Goal: Find specific page/section: Find specific page/section

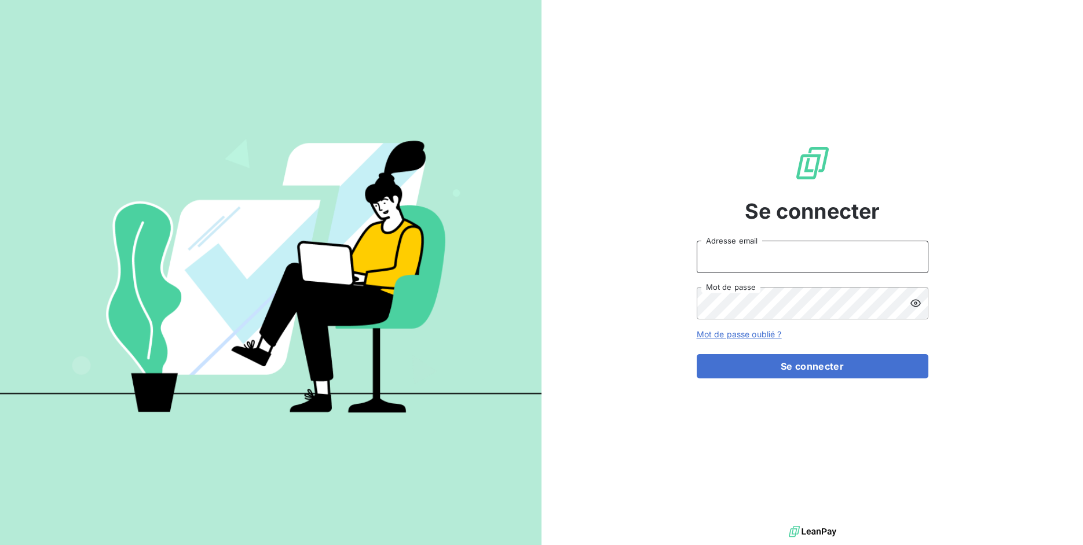
click at [752, 254] on input "Adresse email" at bounding box center [813, 257] width 232 height 32
drag, startPoint x: 738, startPoint y: 259, endPoint x: 776, endPoint y: 262, distance: 38.9
click at [776, 262] on input "admin@3dcelo" at bounding box center [813, 257] width 232 height 32
type input "admin@kiloutou"
click at [697, 354] on button "Se connecter" at bounding box center [813, 366] width 232 height 24
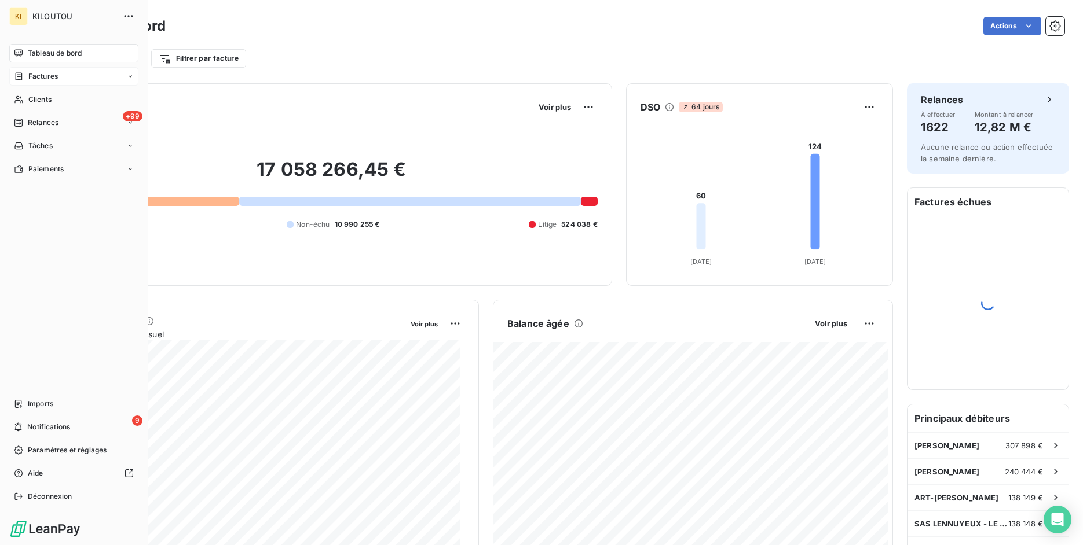
click at [24, 79] on div "Factures" at bounding box center [36, 76] width 44 height 10
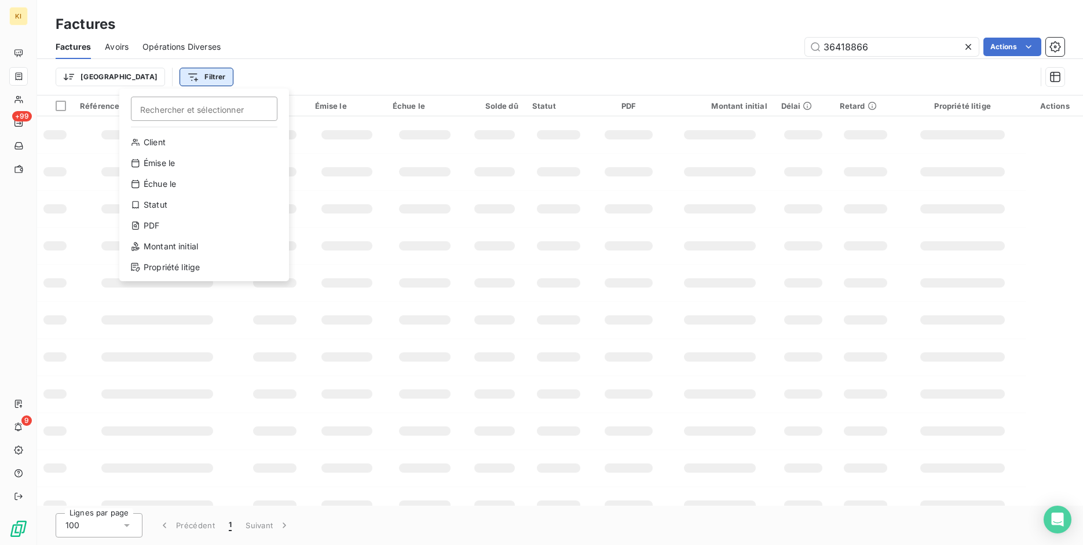
click at [153, 75] on html "KI +99 9 Factures Factures Avoirs Opérations Diverses 36418866 Actions Trier Fi…" at bounding box center [541, 272] width 1083 height 545
click at [207, 223] on div "PDF" at bounding box center [204, 226] width 160 height 19
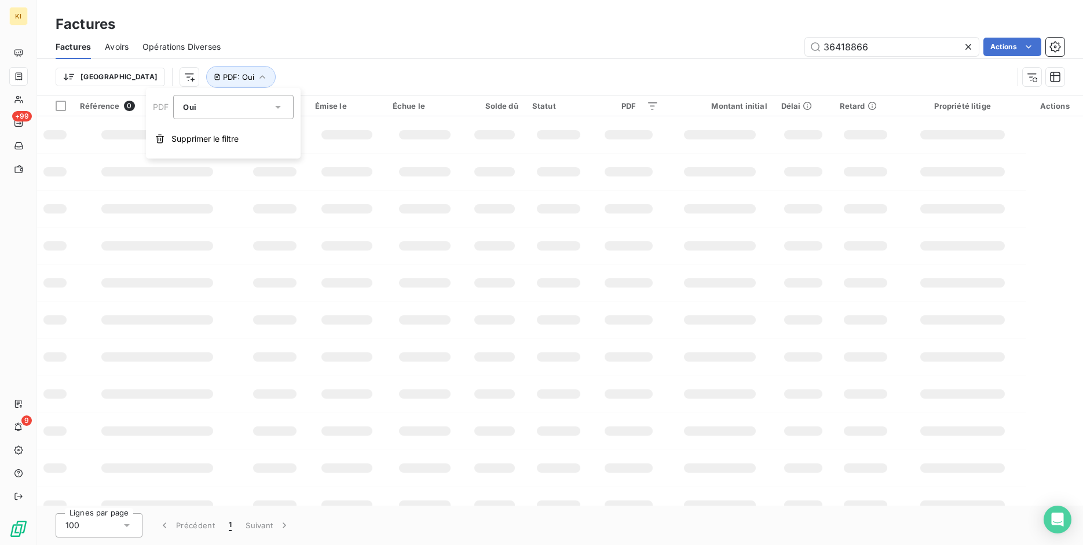
click at [331, 79] on div "Trier PDF : Oui" at bounding box center [534, 77] width 957 height 22
click at [969, 49] on icon at bounding box center [968, 47] width 6 height 6
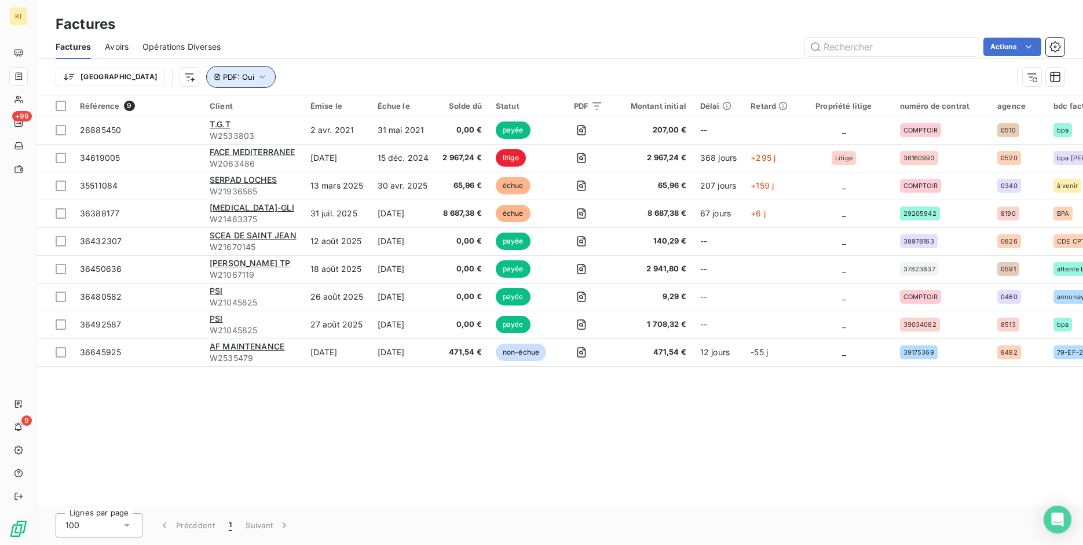
click at [223, 74] on span "PDF : Oui" at bounding box center [238, 76] width 31 height 9
click at [184, 146] on button "Supprimer le filtre" at bounding box center [223, 138] width 155 height 25
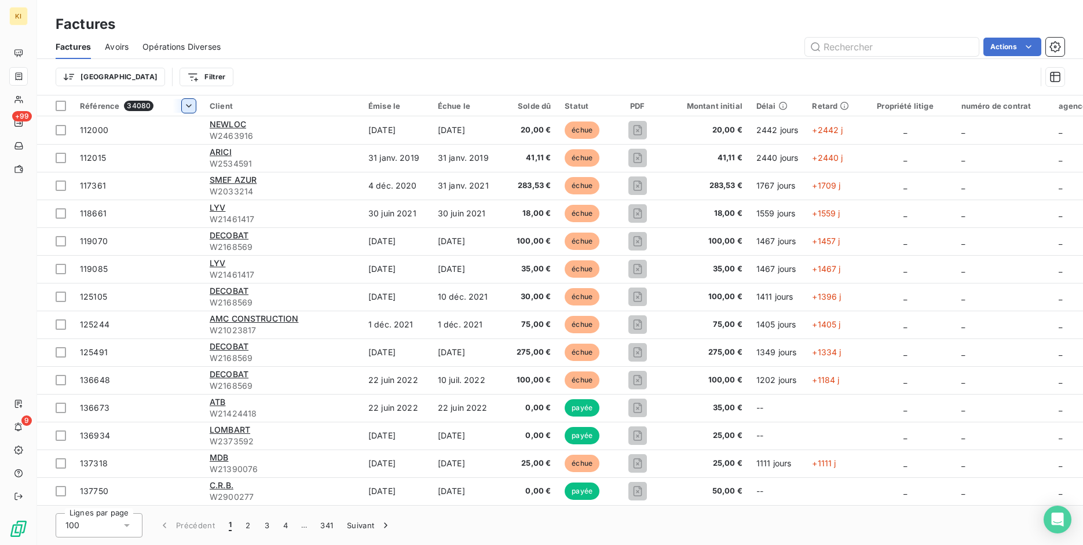
click at [186, 105] on html "KI +99 9 Factures Factures Avoirs Opérations Diverses Actions Trier Filtrer Réf…" at bounding box center [541, 272] width 1083 height 545
click at [174, 132] on span "Trier par ordre croissant" at bounding box center [128, 130] width 93 height 12
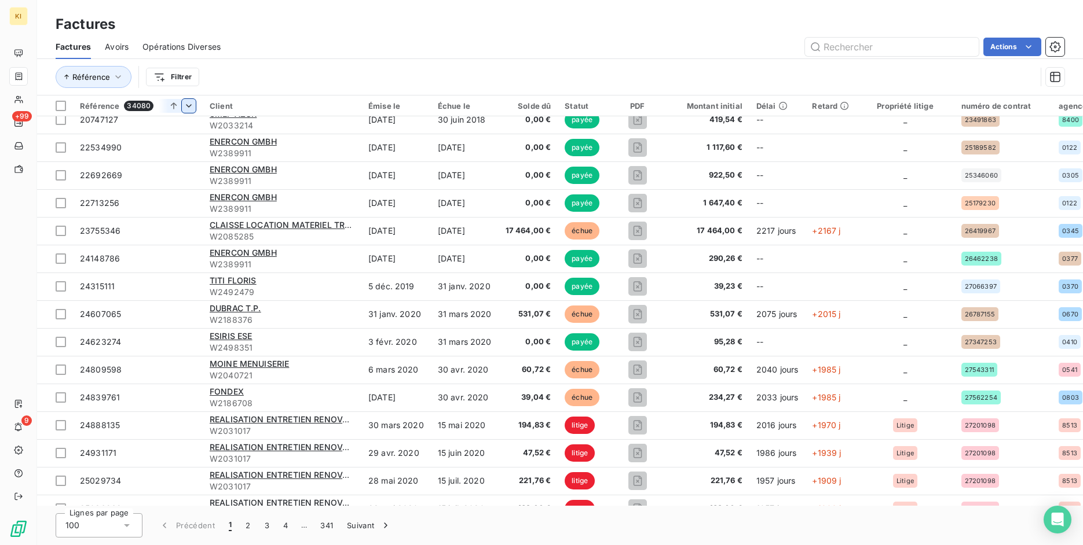
scroll to position [917, 0]
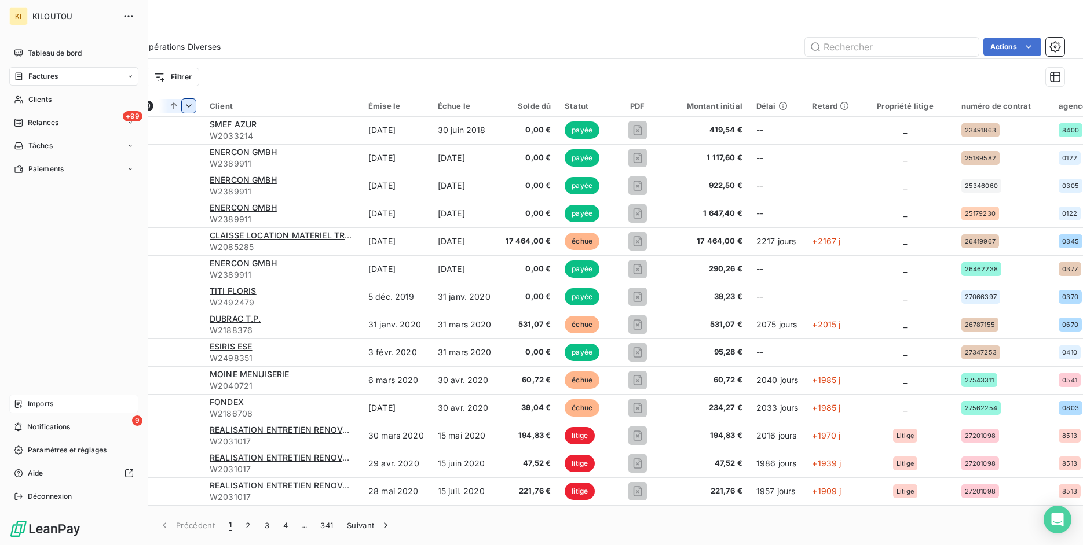
click at [25, 404] on div "Imports" at bounding box center [73, 404] width 129 height 19
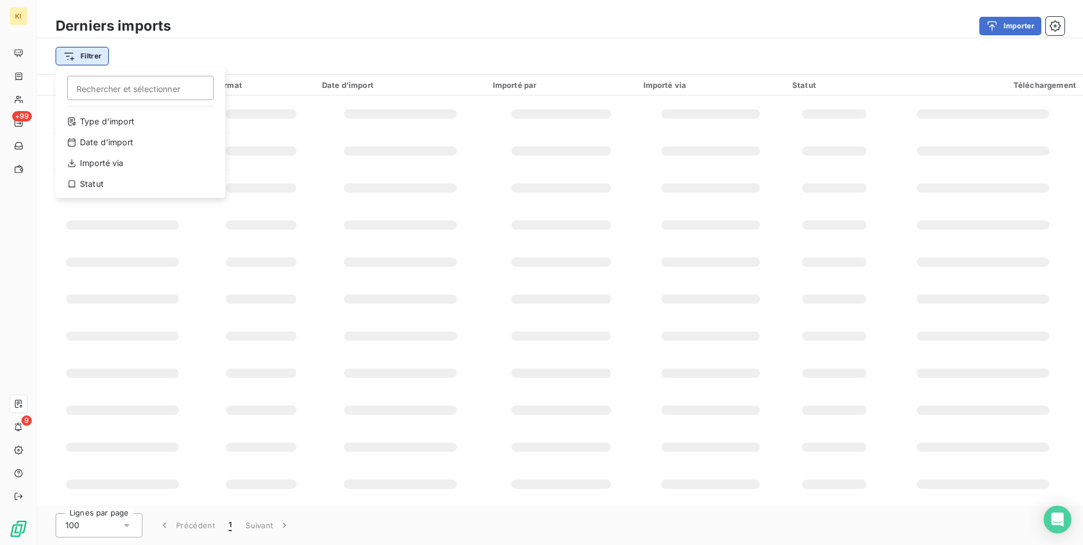
click at [79, 58] on html "KI +99 9 Derniers imports Importer Filtrer Rechercher et sélectionner Type d’im…" at bounding box center [541, 272] width 1083 height 545
click at [138, 122] on div "Type d’import" at bounding box center [140, 121] width 160 height 19
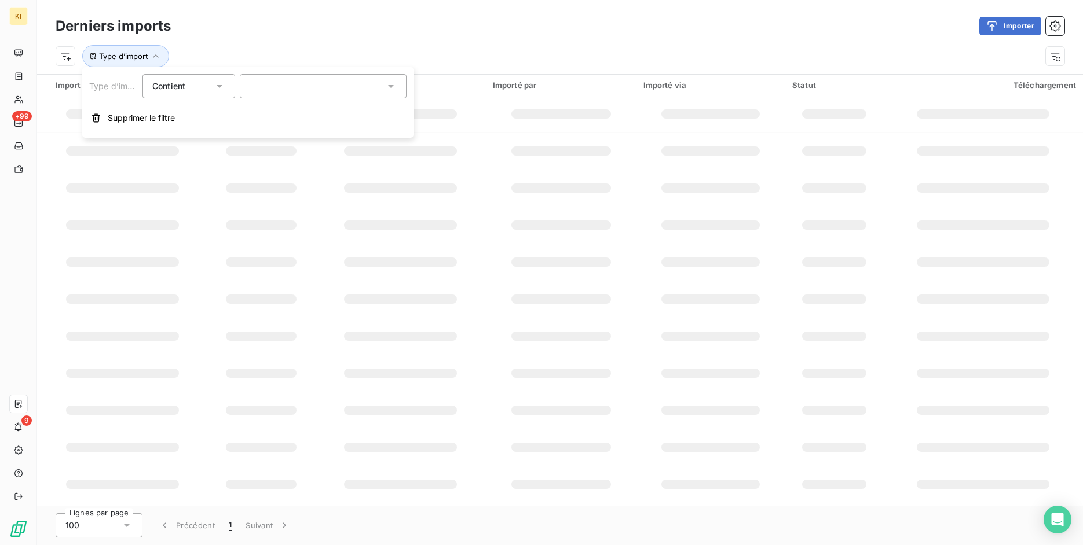
click at [277, 80] on div at bounding box center [323, 86] width 167 height 24
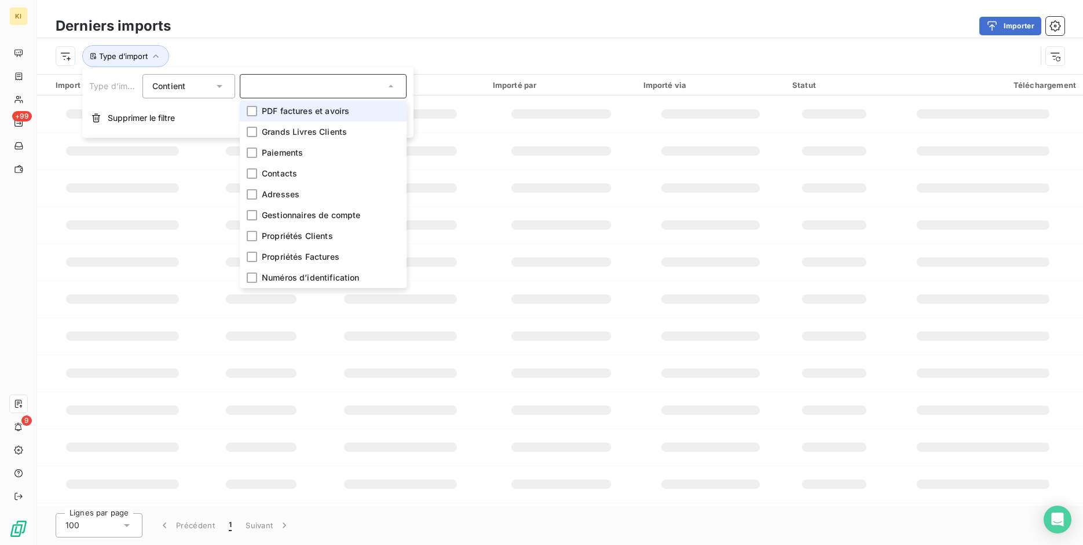
click at [283, 108] on span "PDF factures et avoirs" at bounding box center [305, 111] width 87 height 12
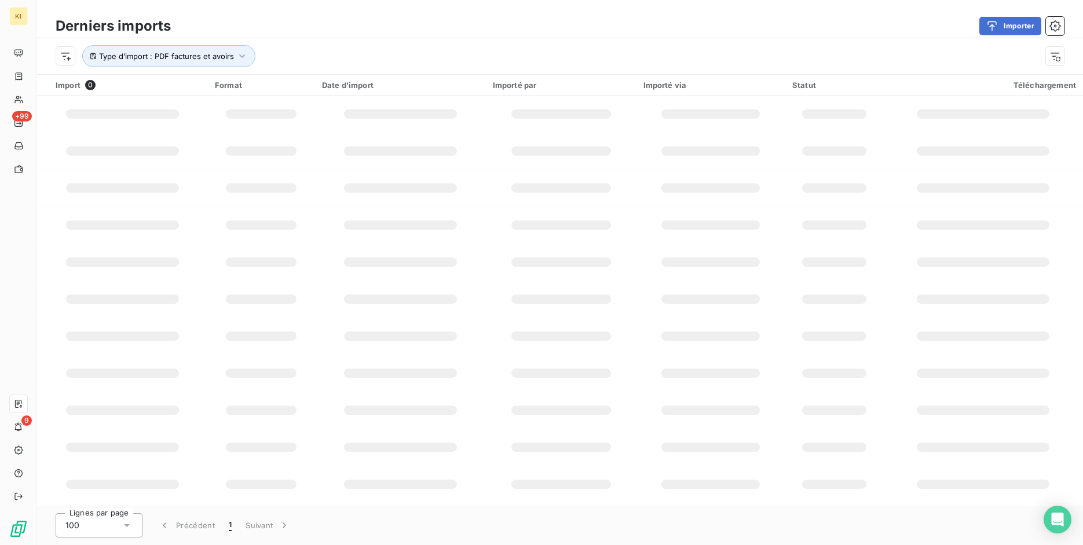
click at [289, 44] on div "Type d’import : PDF factures et avoirs" at bounding box center [560, 56] width 1046 height 36
click at [232, 56] on span "Type d’import : PDF factures et avoirs" at bounding box center [166, 56] width 135 height 9
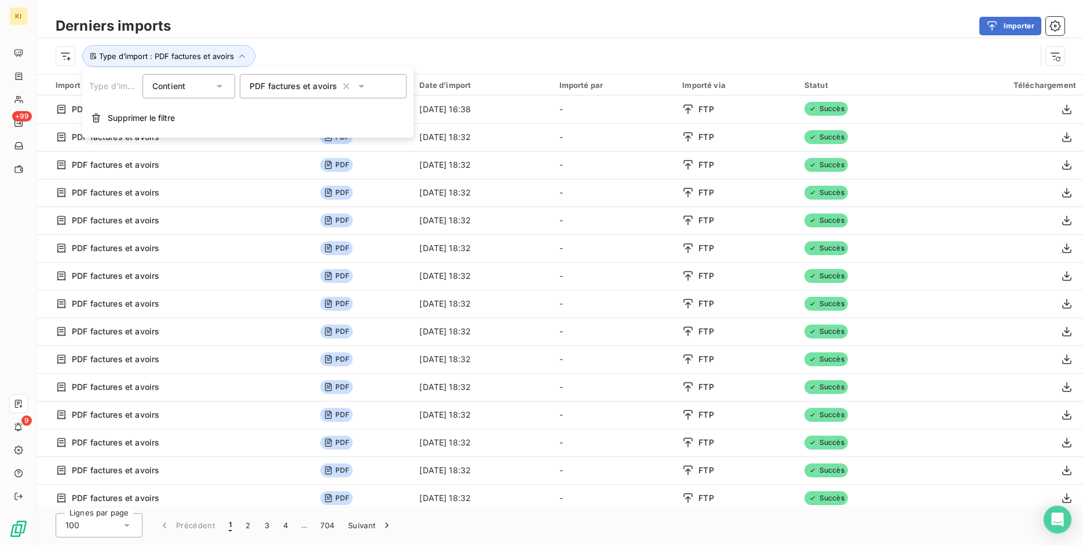
click at [281, 43] on div "Type d’import : PDF factures et avoirs" at bounding box center [560, 56] width 1046 height 36
click at [58, 54] on html "KI +99 9 Derniers imports Importer Type d’import : PDF factures et avoirs Impor…" at bounding box center [541, 272] width 1083 height 545
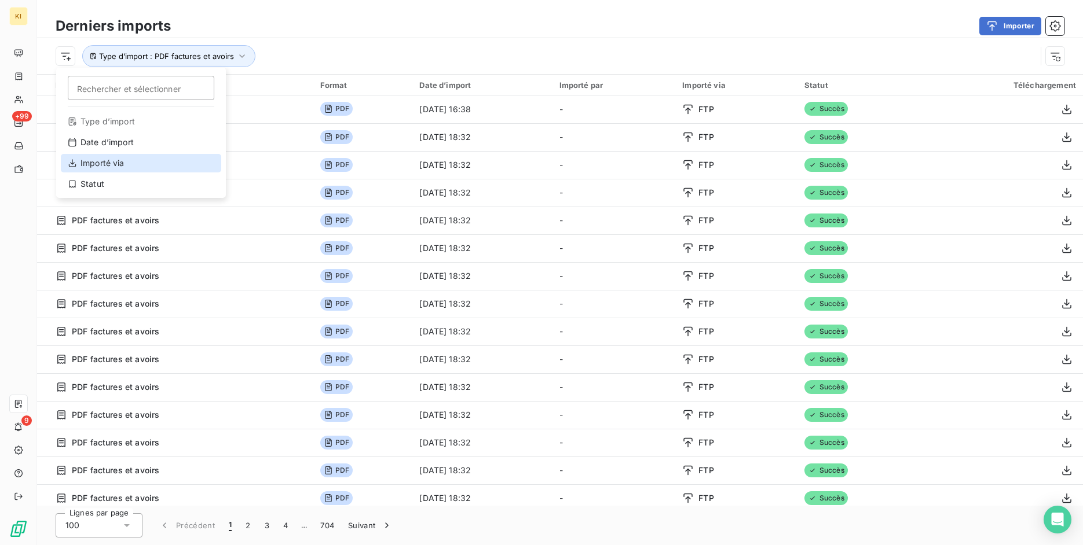
click at [139, 159] on div "Importé via" at bounding box center [141, 163] width 160 height 19
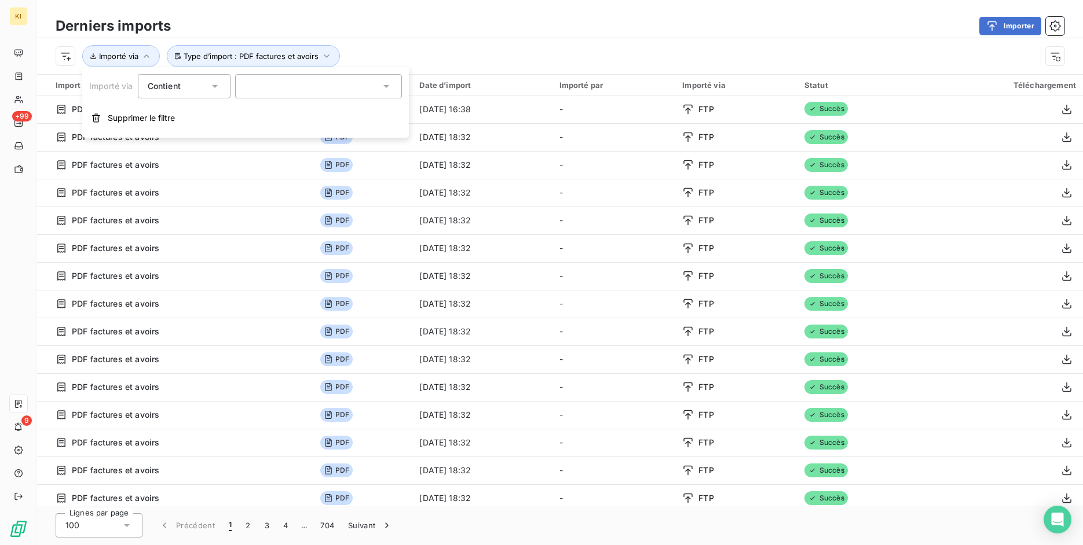
click at [211, 83] on icon at bounding box center [215, 86] width 12 height 12
click at [208, 135] on span "Ne contient pas" at bounding box center [192, 134] width 63 height 10
click at [272, 90] on div at bounding box center [318, 86] width 167 height 24
click at [276, 130] on li "FTP" at bounding box center [318, 132] width 167 height 21
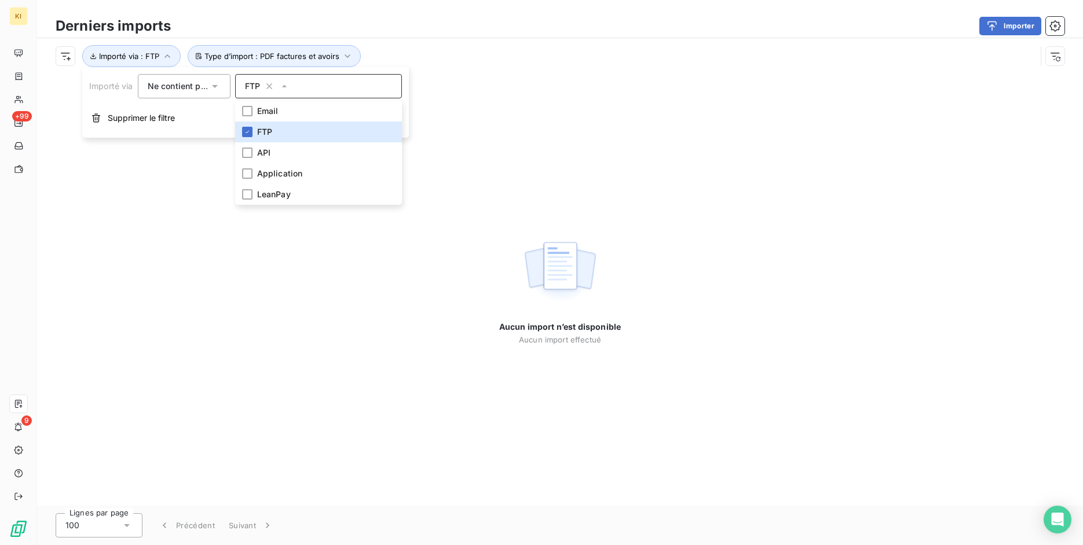
click at [392, 43] on div "Type d’import : PDF factures et avoirs Importé via : FTP" at bounding box center [560, 56] width 1046 height 36
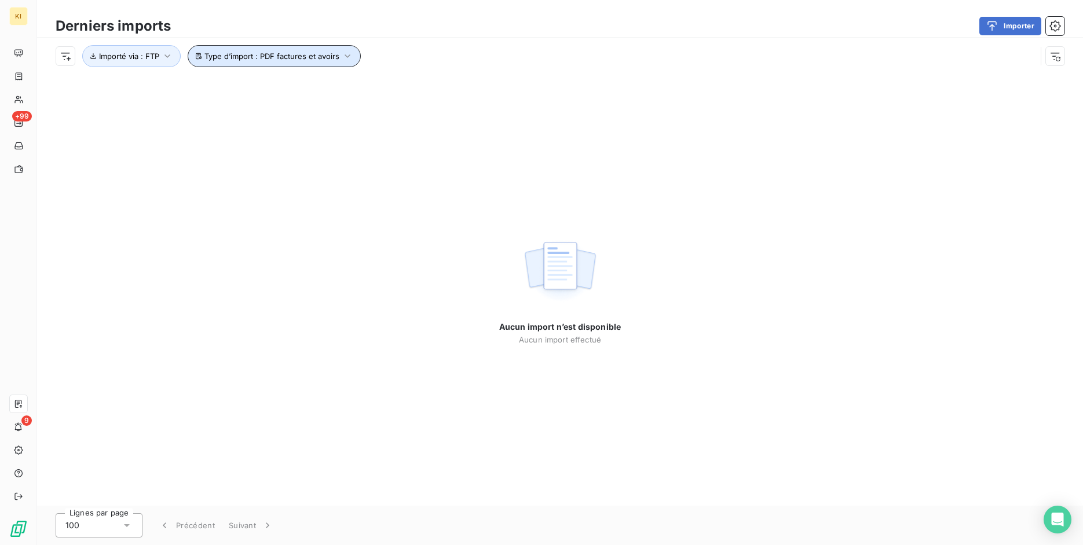
click at [334, 57] on span "Type d’import : PDF factures et avoirs" at bounding box center [271, 56] width 135 height 9
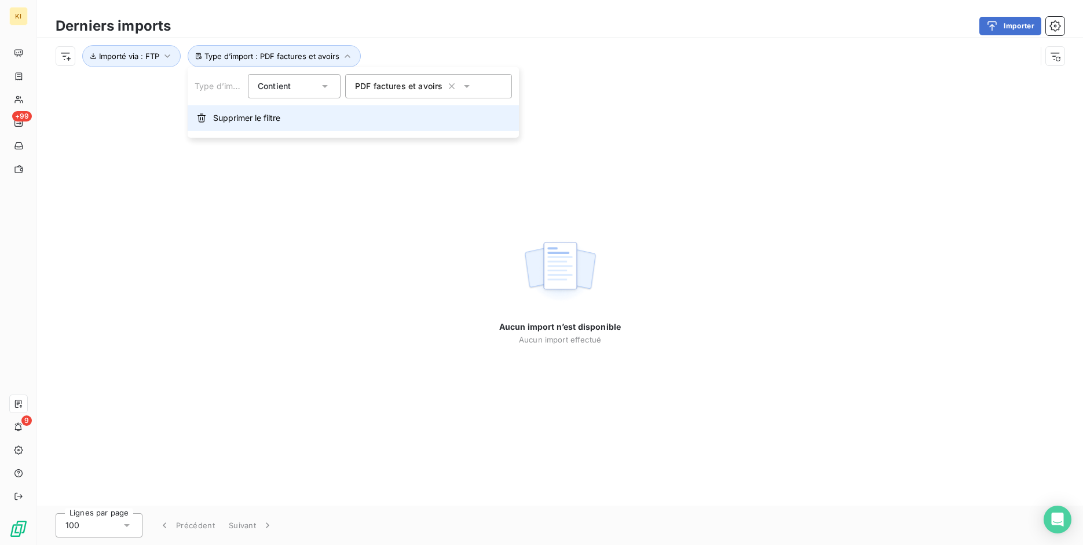
click at [266, 116] on span "Supprimer le filtre" at bounding box center [246, 118] width 67 height 12
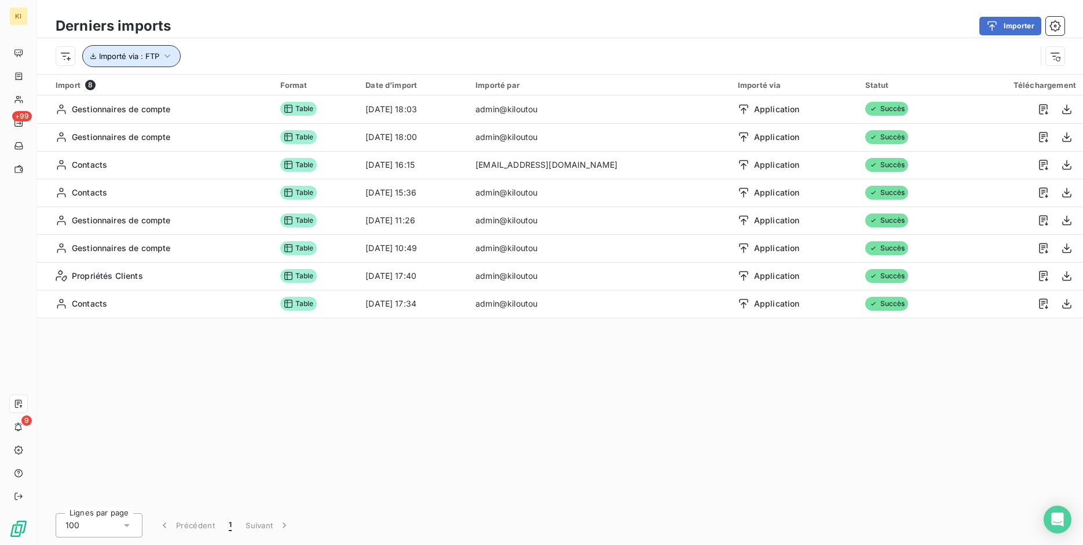
click at [169, 57] on icon "button" at bounding box center [168, 56] width 12 height 12
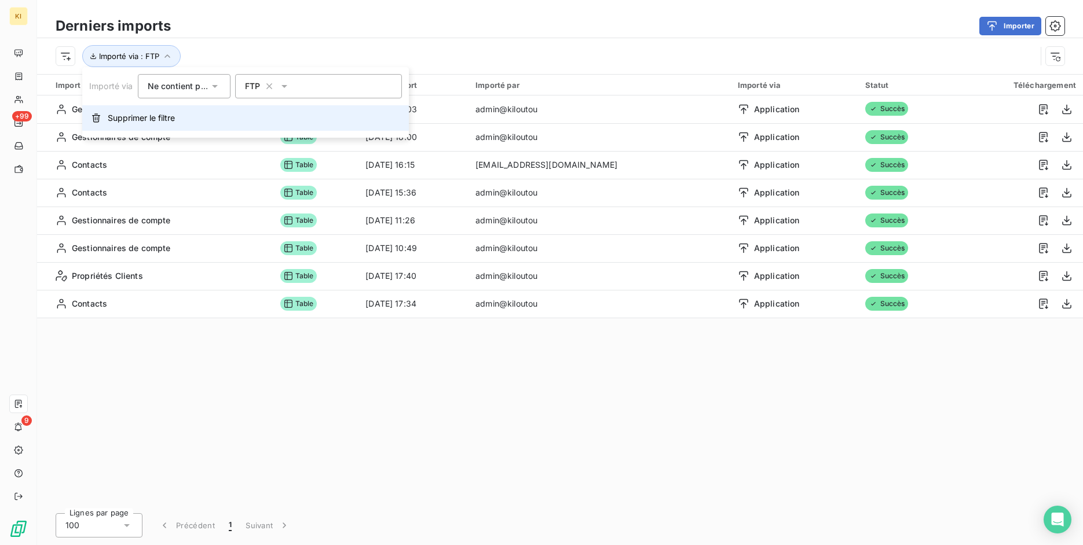
click at [164, 118] on span "Supprimer le filtre" at bounding box center [141, 118] width 67 height 12
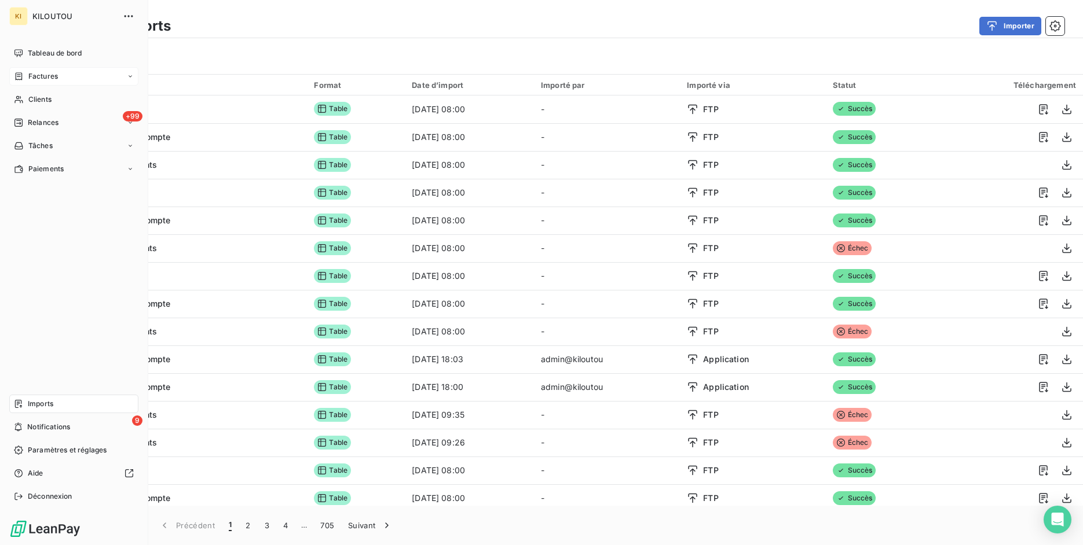
click at [39, 79] on span "Factures" at bounding box center [43, 76] width 30 height 10
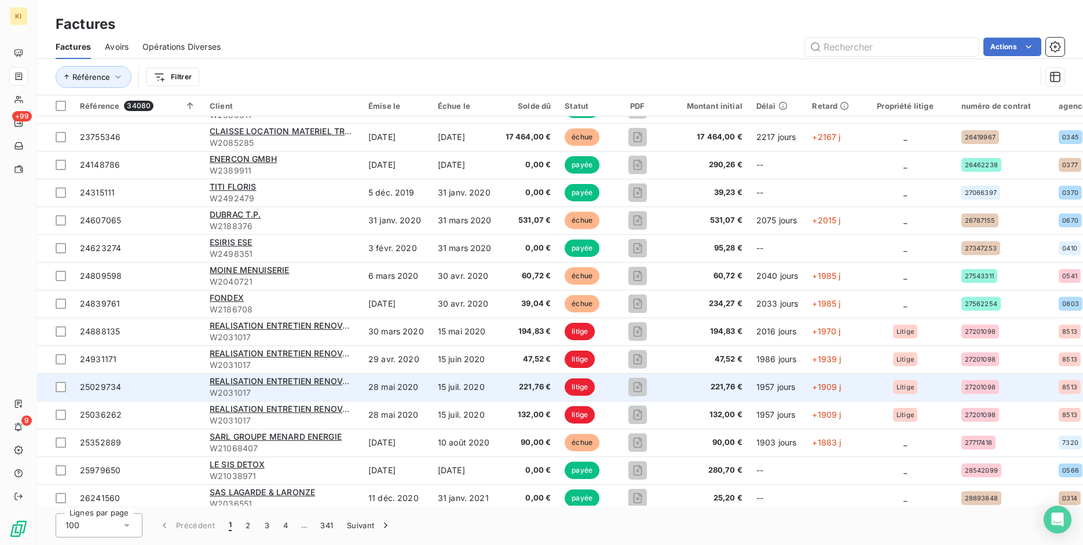
scroll to position [1001, 0]
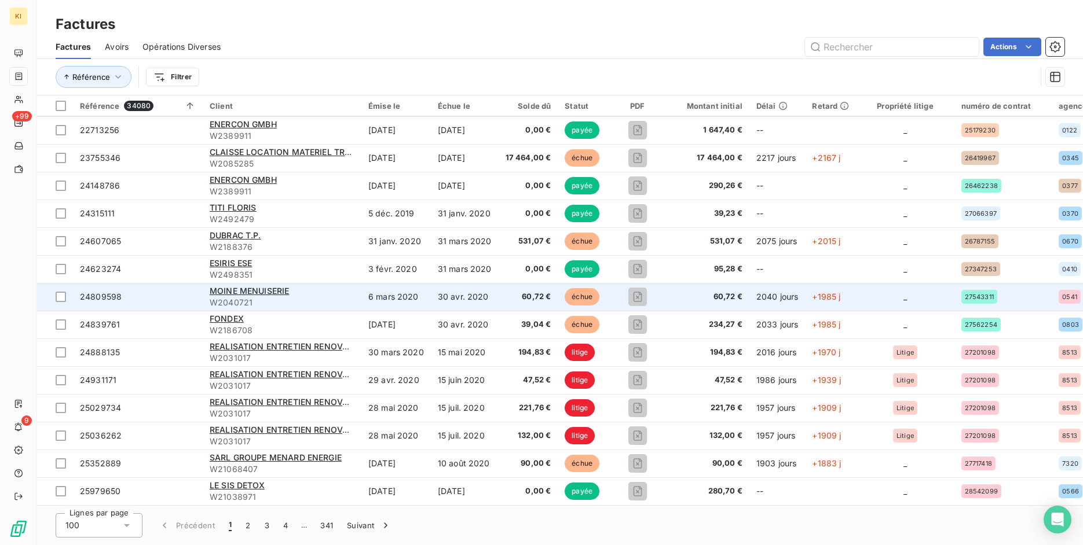
click at [155, 297] on span "24809598" at bounding box center [138, 297] width 116 height 12
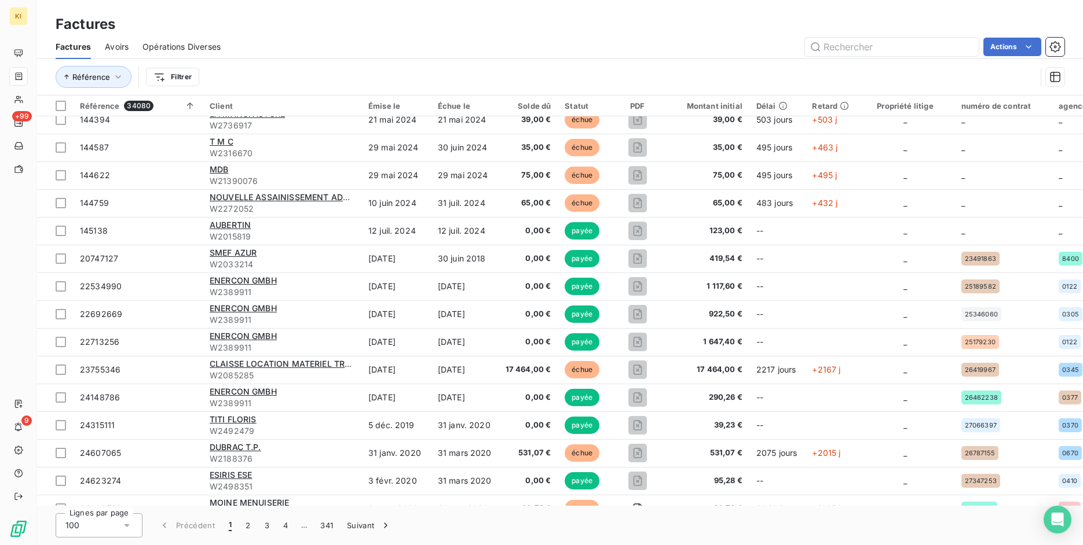
scroll to position [792, 0]
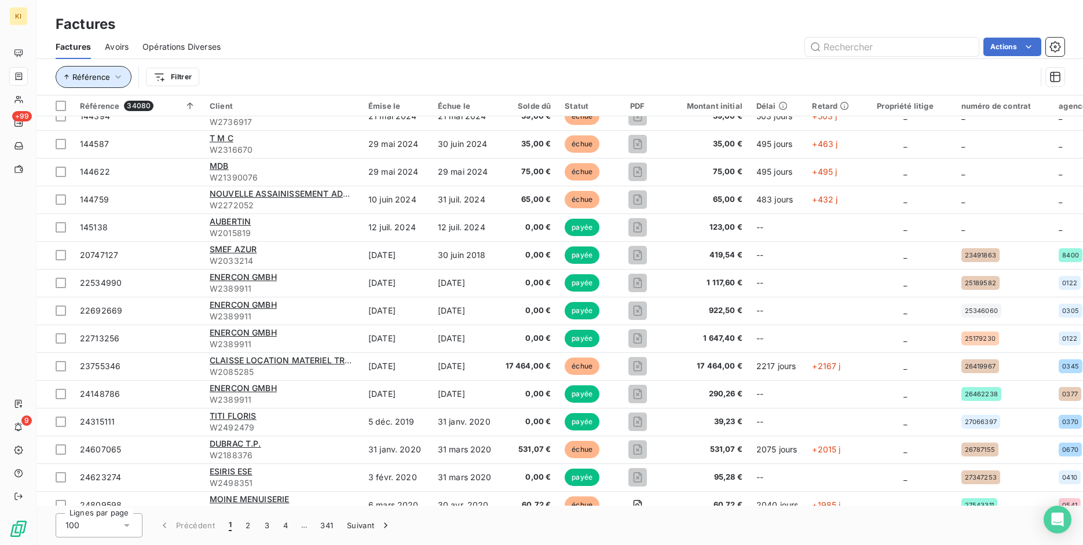
click at [104, 77] on span "Référence" at bounding box center [91, 76] width 38 height 9
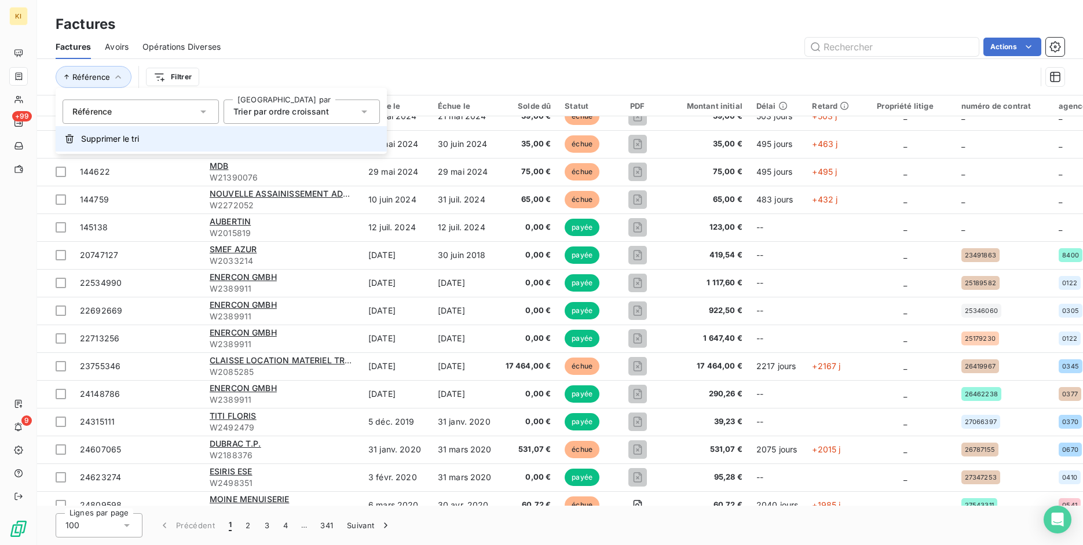
click at [119, 141] on span "Supprimer le tri" at bounding box center [110, 139] width 58 height 12
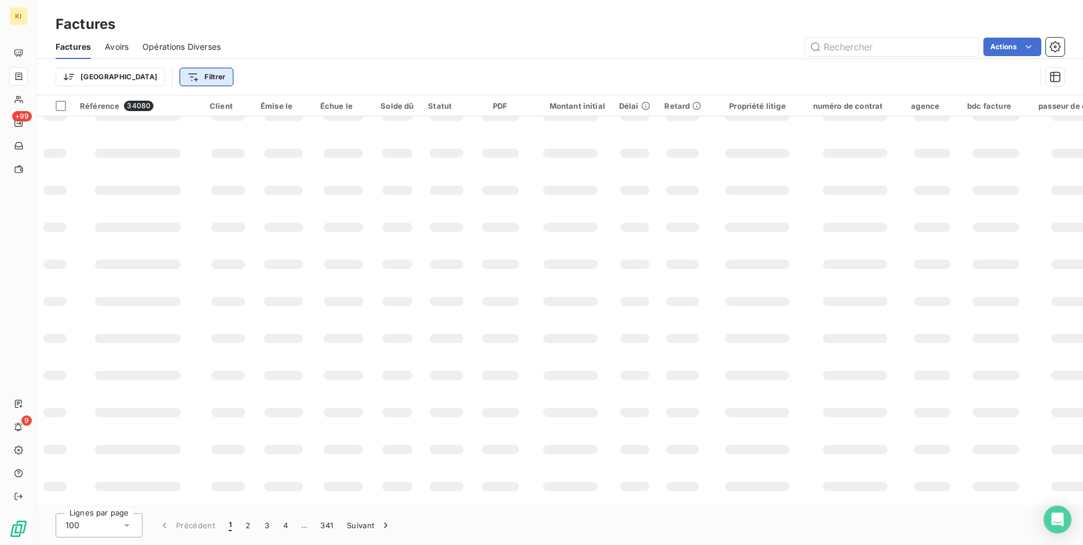
click at [149, 74] on html "KI +99 9 Factures Factures Avoirs Opérations Diverses Actions Trier Filtrer Réf…" at bounding box center [541, 272] width 1083 height 545
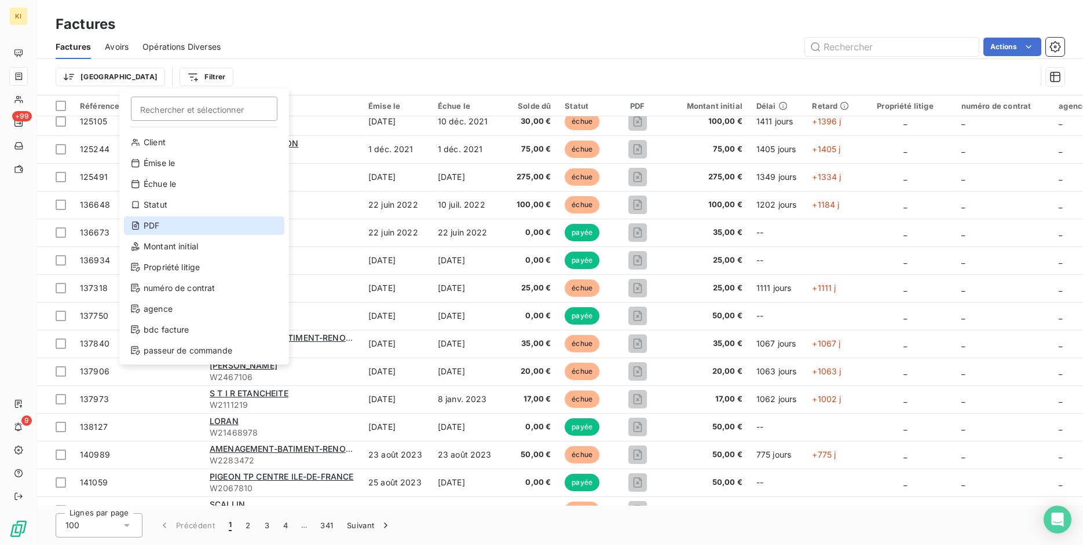
click at [181, 229] on div "PDF" at bounding box center [204, 226] width 160 height 19
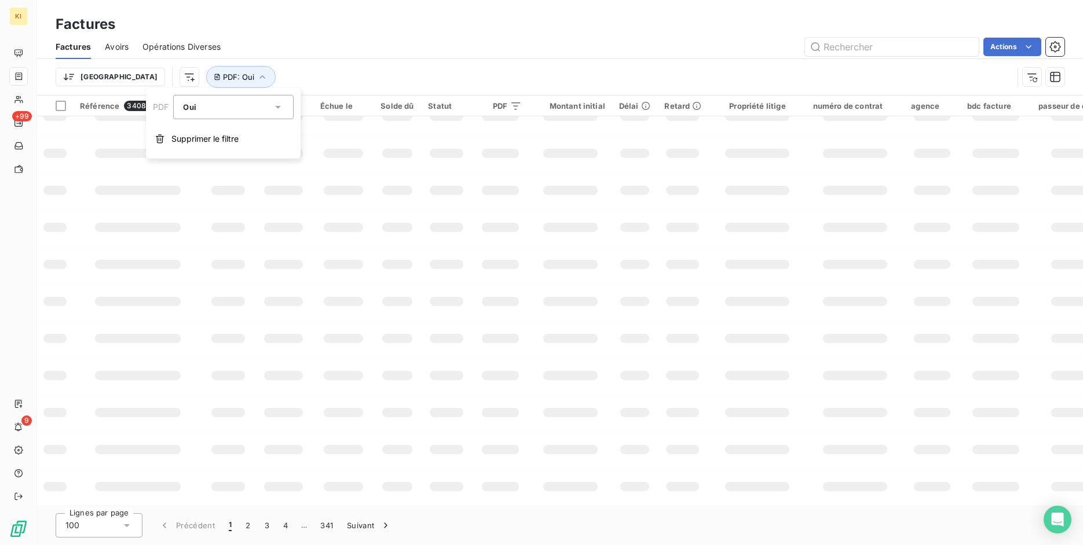
scroll to position [175, 0]
click at [368, 75] on div "Trier PDF : Oui" at bounding box center [534, 77] width 957 height 22
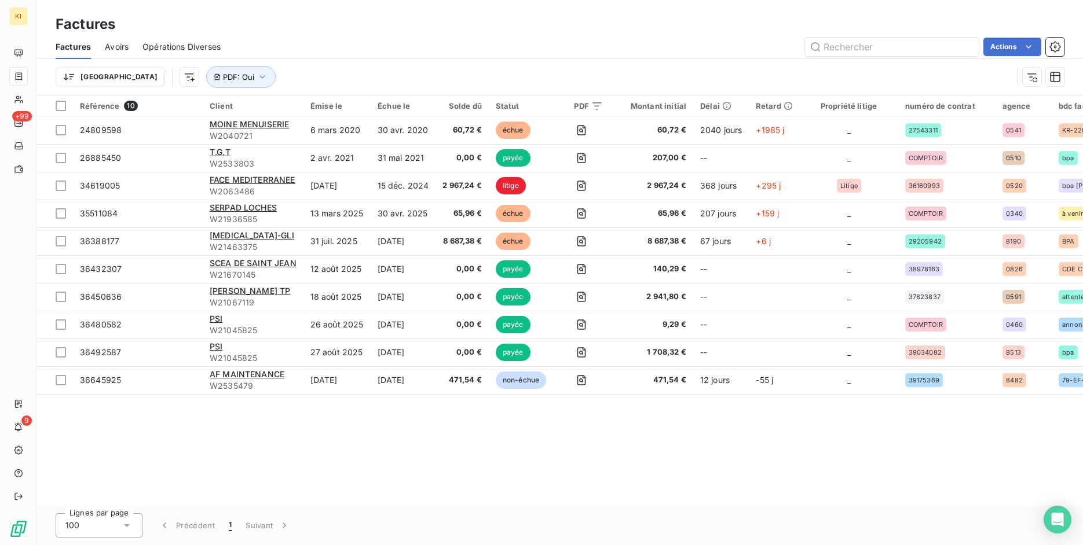
scroll to position [0, 0]
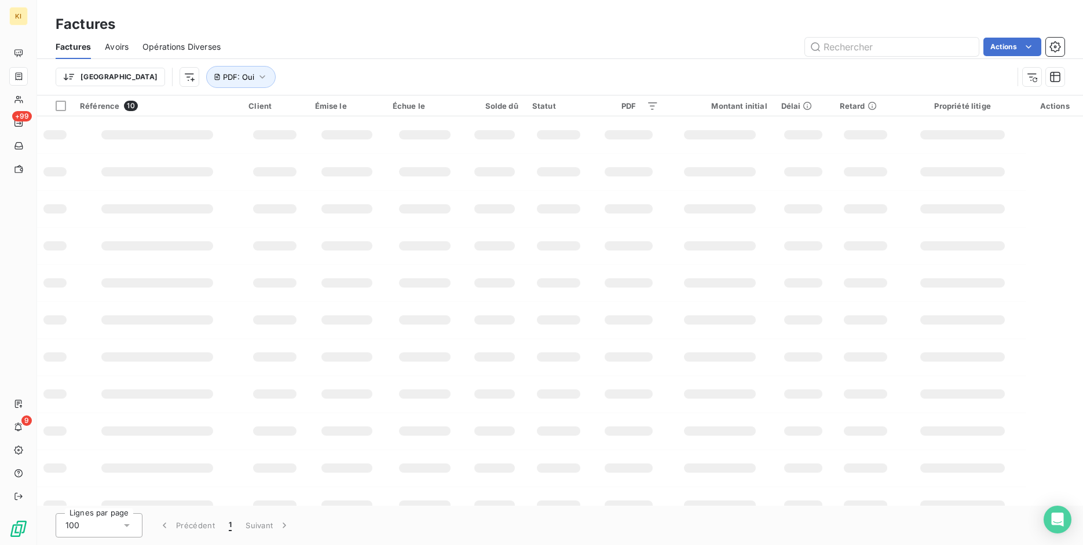
click at [395, 47] on div "Actions" at bounding box center [649, 47] width 830 height 19
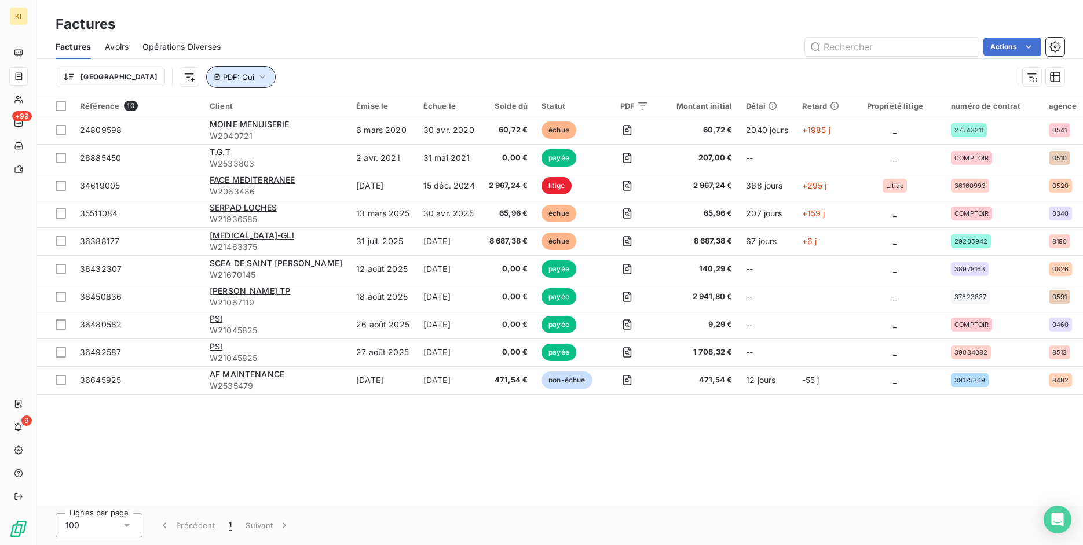
click at [223, 77] on span "PDF : Oui" at bounding box center [238, 76] width 31 height 9
click at [197, 139] on span "Supprimer le filtre" at bounding box center [204, 139] width 67 height 12
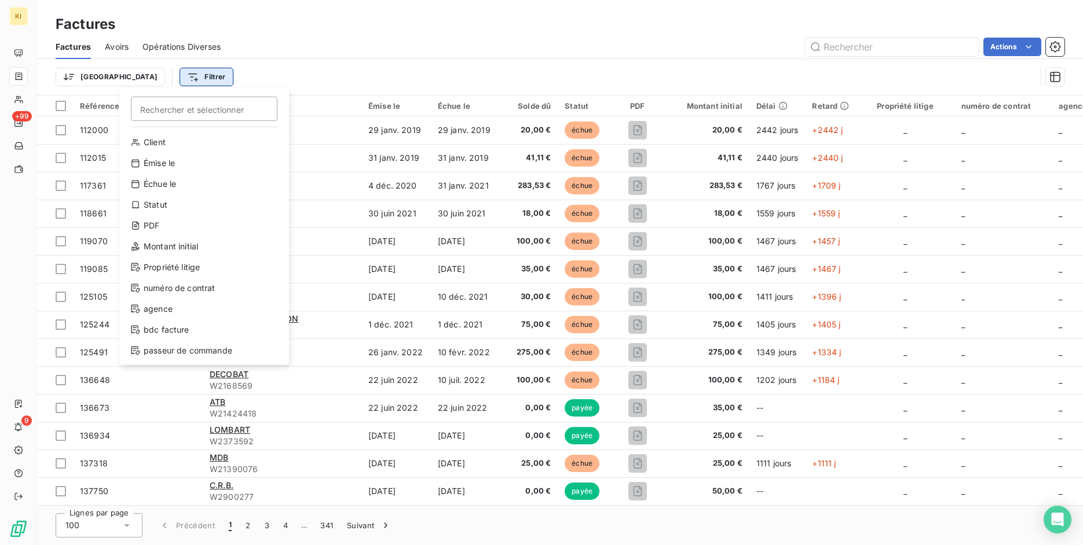
click at [162, 78] on html "KI +99 9 Factures Factures Avoirs Opérations Diverses Actions Trier Filtrer Rec…" at bounding box center [541, 272] width 1083 height 545
click at [199, 225] on div "PDF" at bounding box center [204, 226] width 160 height 19
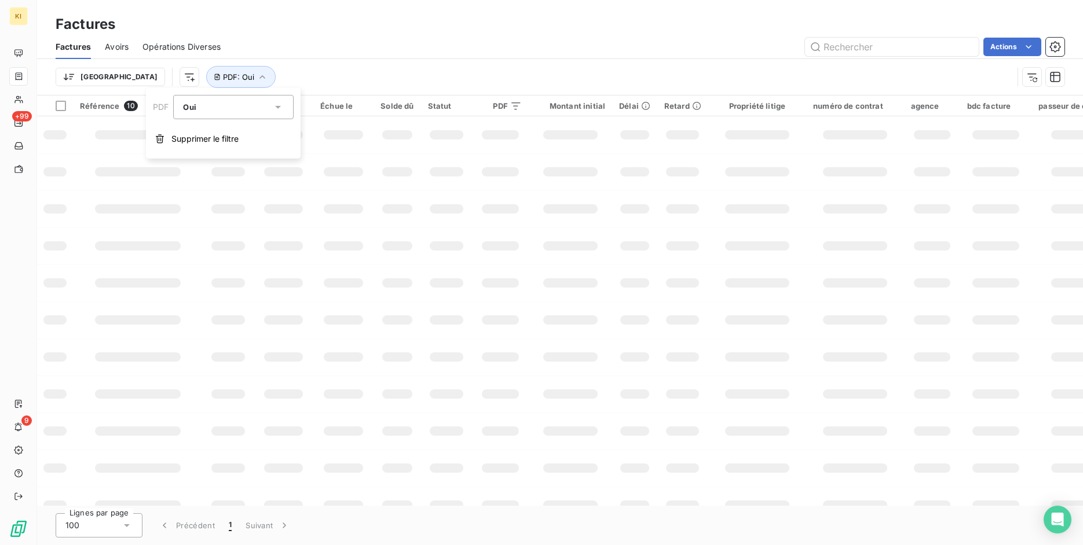
click at [272, 66] on div "Trier PDF : Oui" at bounding box center [534, 77] width 957 height 22
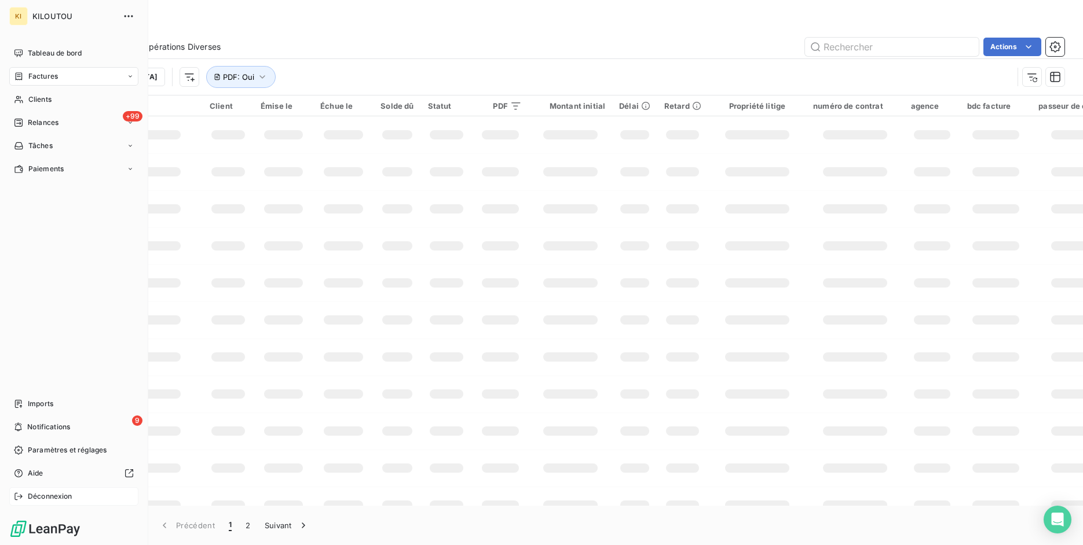
click at [20, 492] on icon at bounding box center [18, 496] width 9 height 9
